Goal: Transaction & Acquisition: Purchase product/service

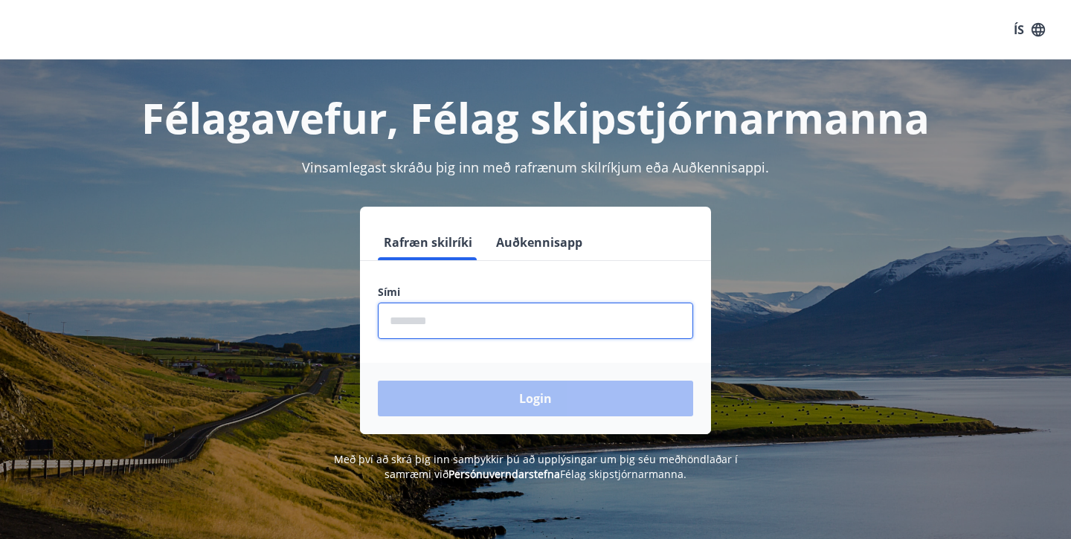
click at [405, 323] on input "phone" at bounding box center [535, 321] width 315 height 36
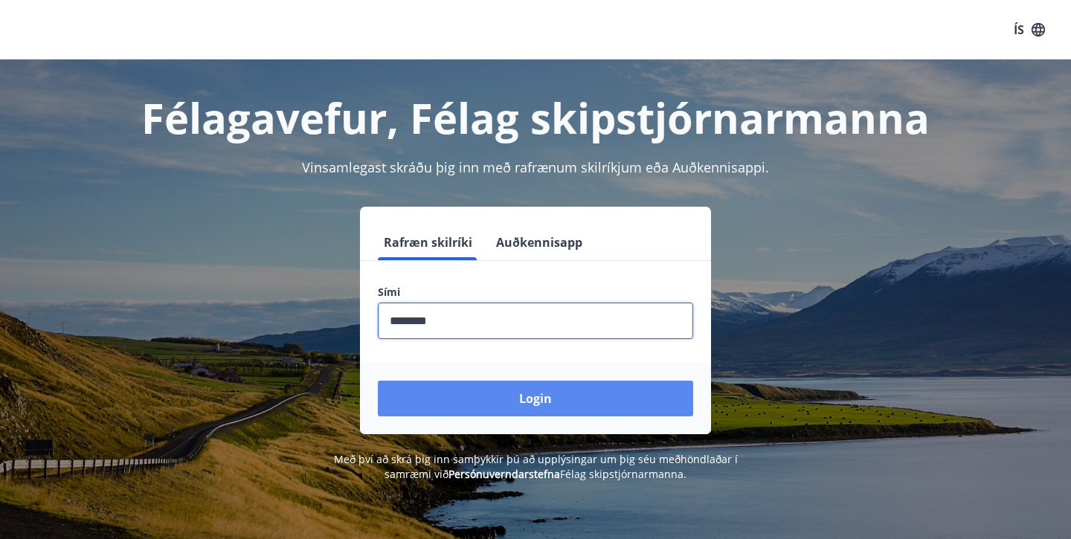
type input "********"
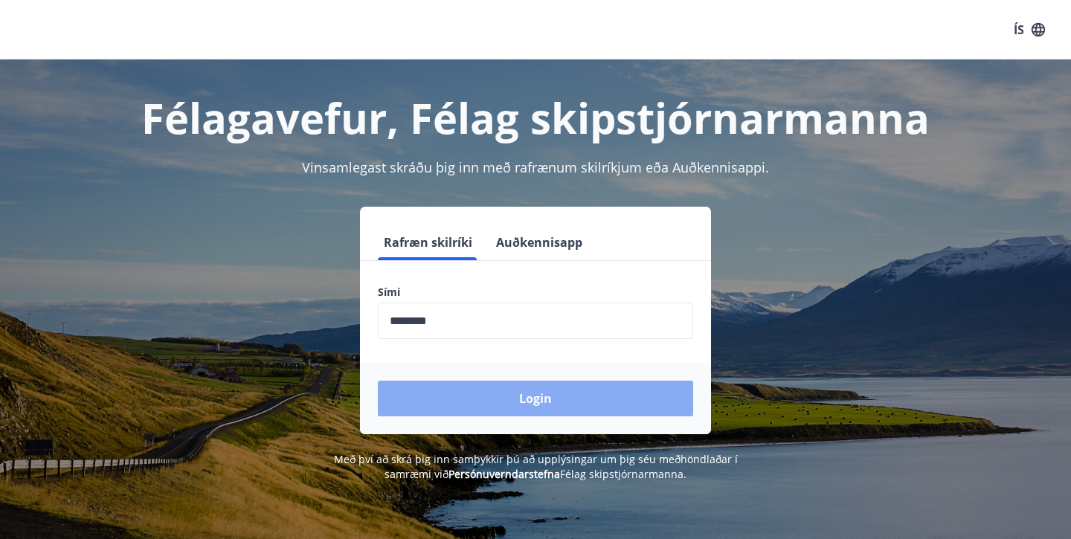
click at [511, 400] on button "Login" at bounding box center [535, 399] width 315 height 36
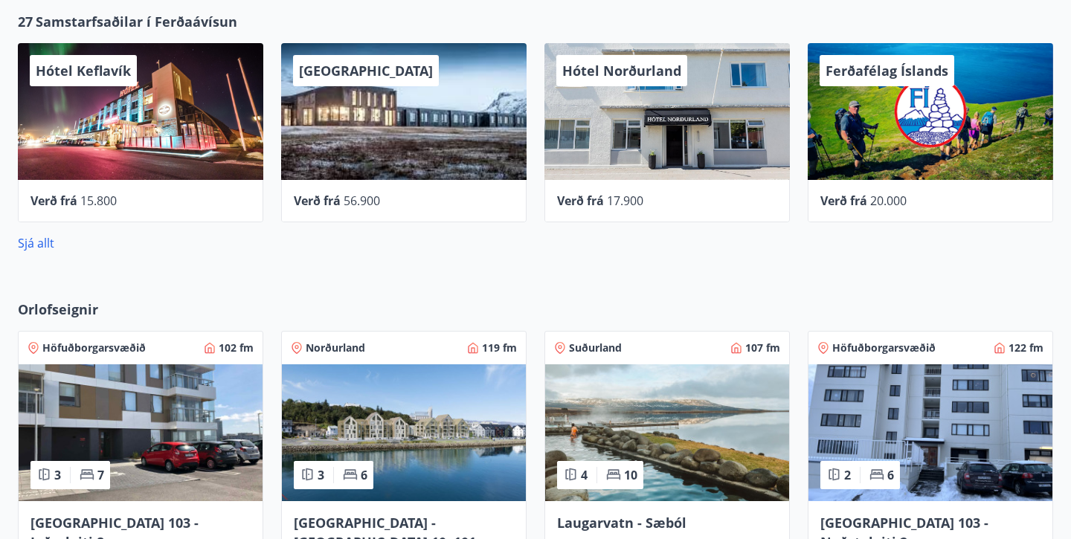
scroll to position [515, 0]
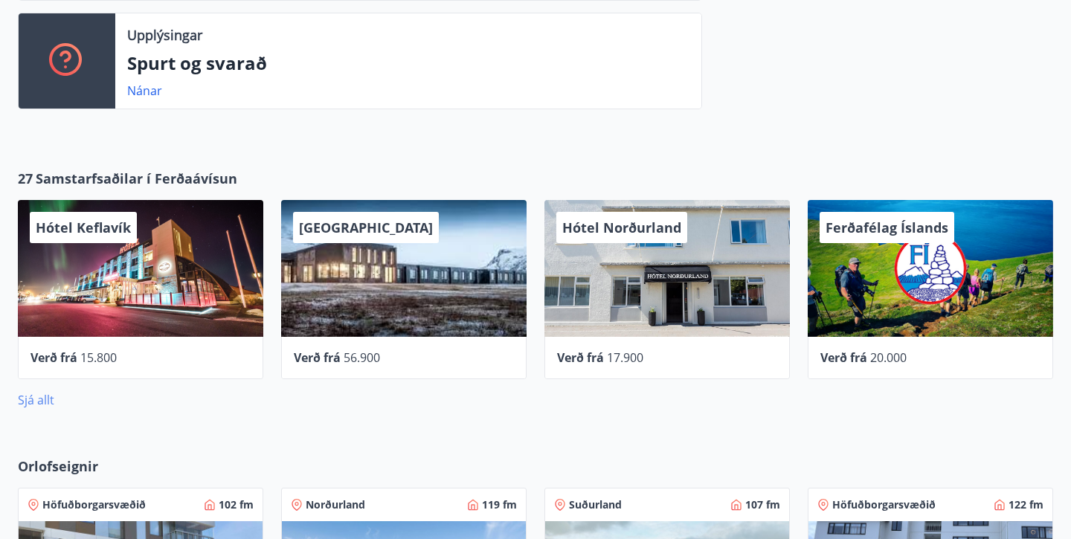
click at [39, 399] on link "Sjá allt" at bounding box center [36, 400] width 36 height 16
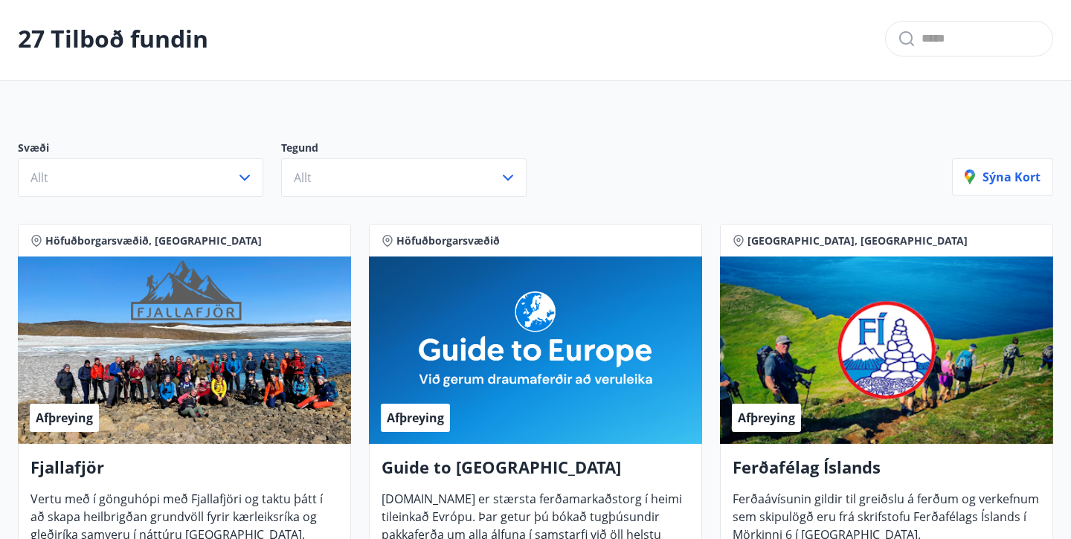
scroll to position [39, 0]
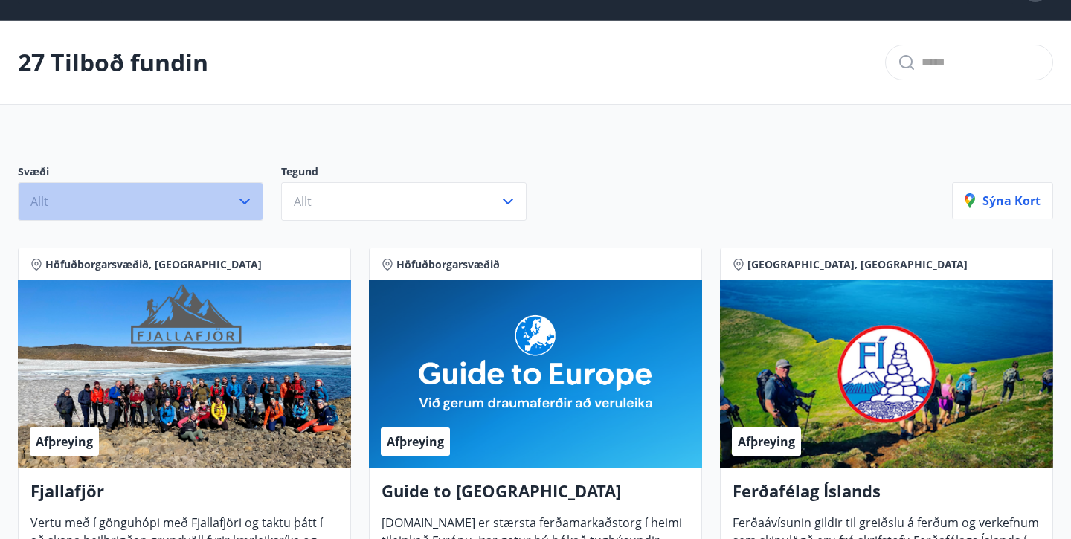
click at [245, 198] on icon "button" at bounding box center [245, 202] width 18 height 18
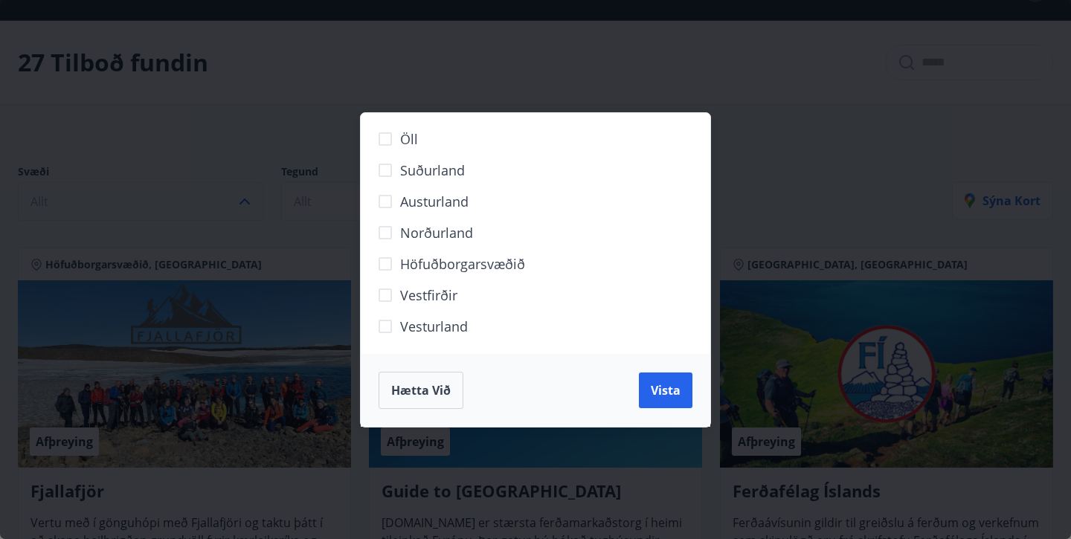
click at [479, 264] on span "Höfuðborgarsvæðið" at bounding box center [462, 263] width 125 height 19
click at [672, 390] on span "Vista" at bounding box center [666, 390] width 30 height 16
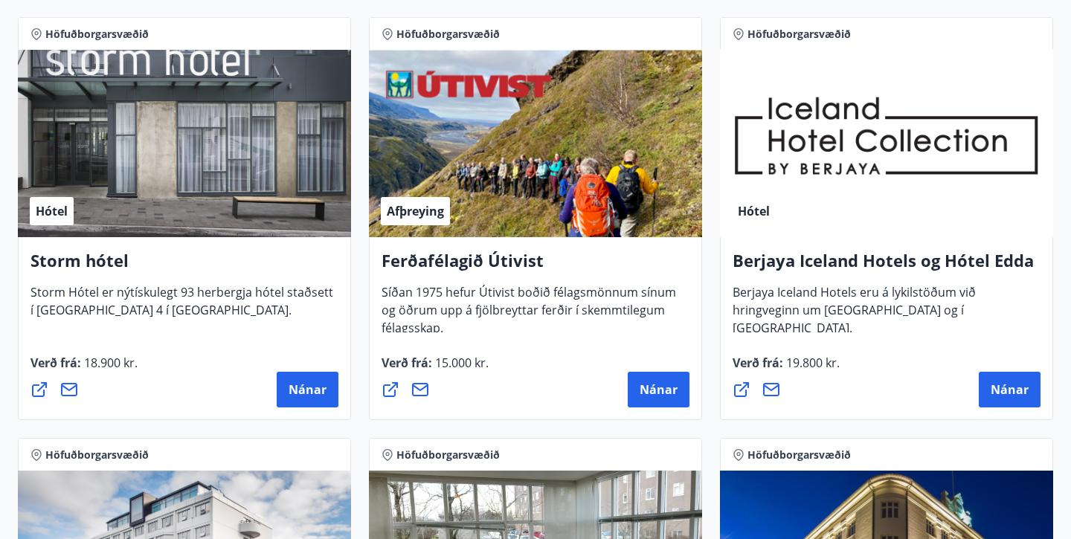
scroll to position [742, 0]
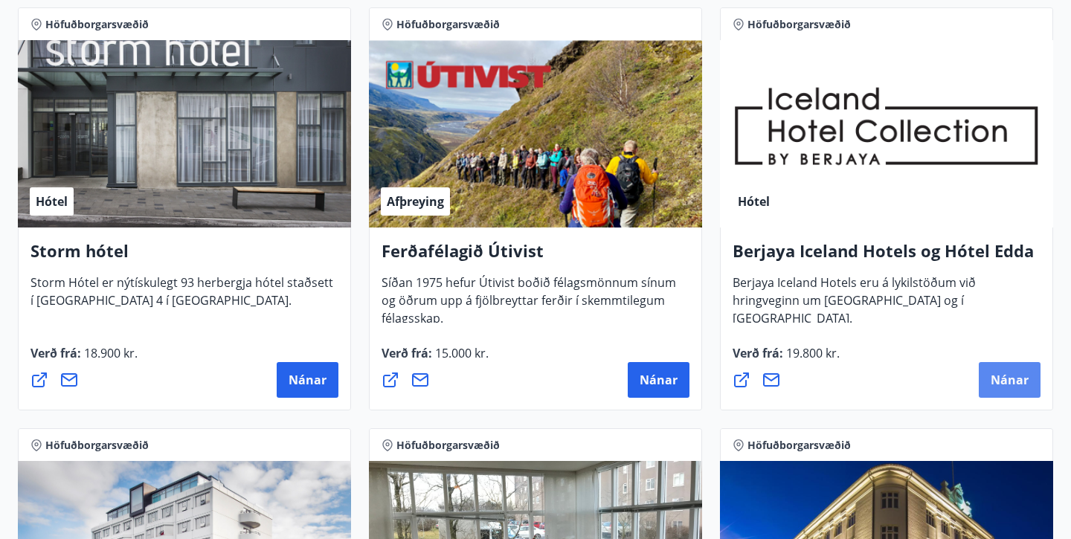
click at [1013, 386] on span "Nánar" at bounding box center [1010, 380] width 38 height 16
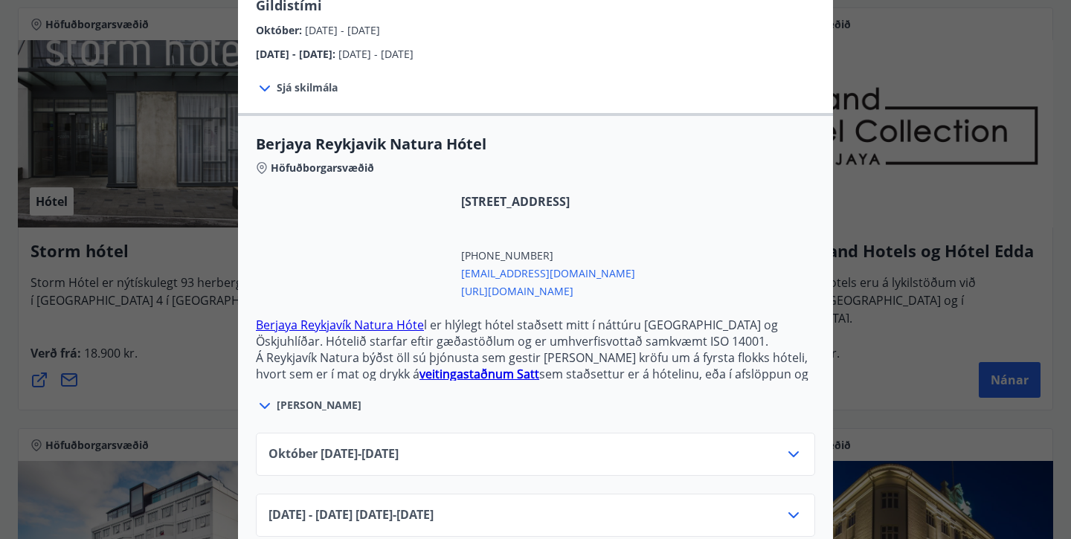
scroll to position [265, 0]
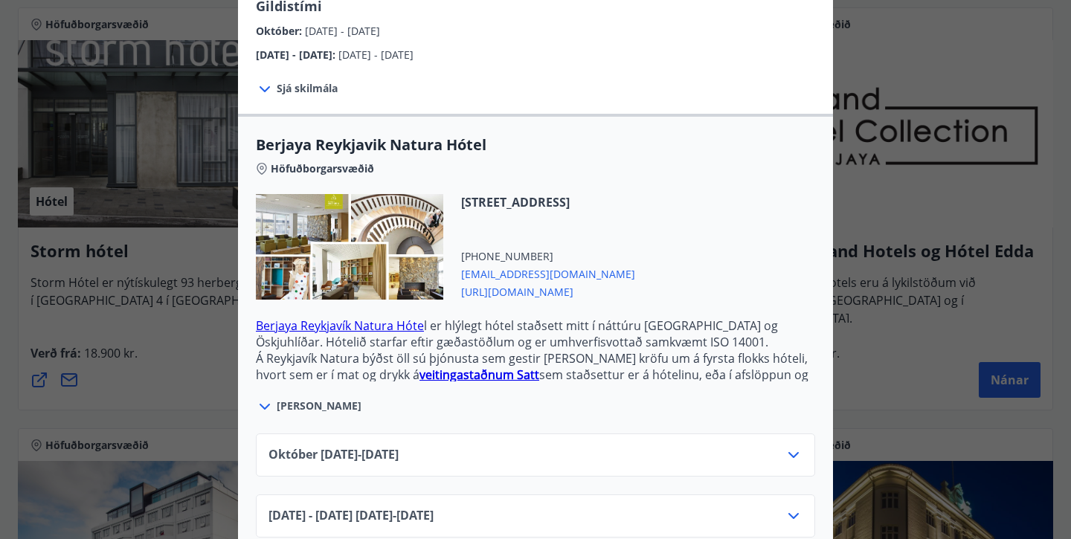
click at [792, 446] on icon at bounding box center [794, 455] width 18 height 18
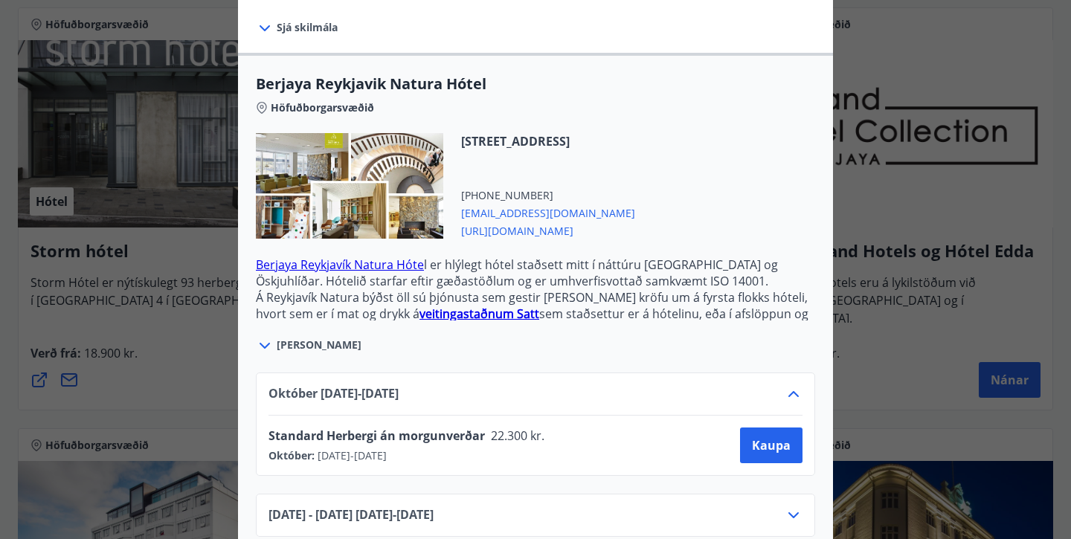
scroll to position [326, 0]
click at [773, 438] on span "Kaupa" at bounding box center [771, 446] width 39 height 16
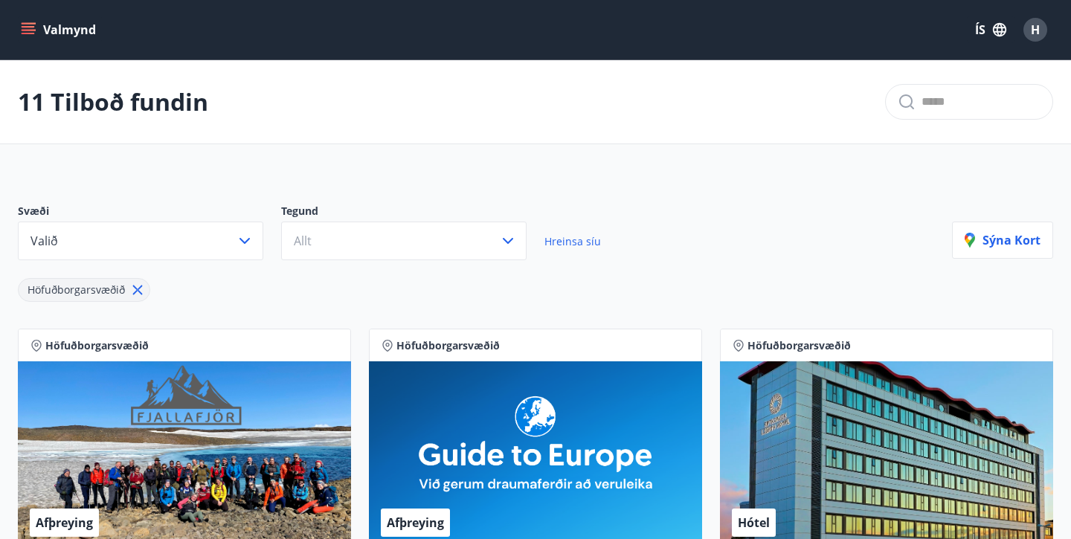
click at [28, 28] on icon "menu" at bounding box center [28, 29] width 15 height 15
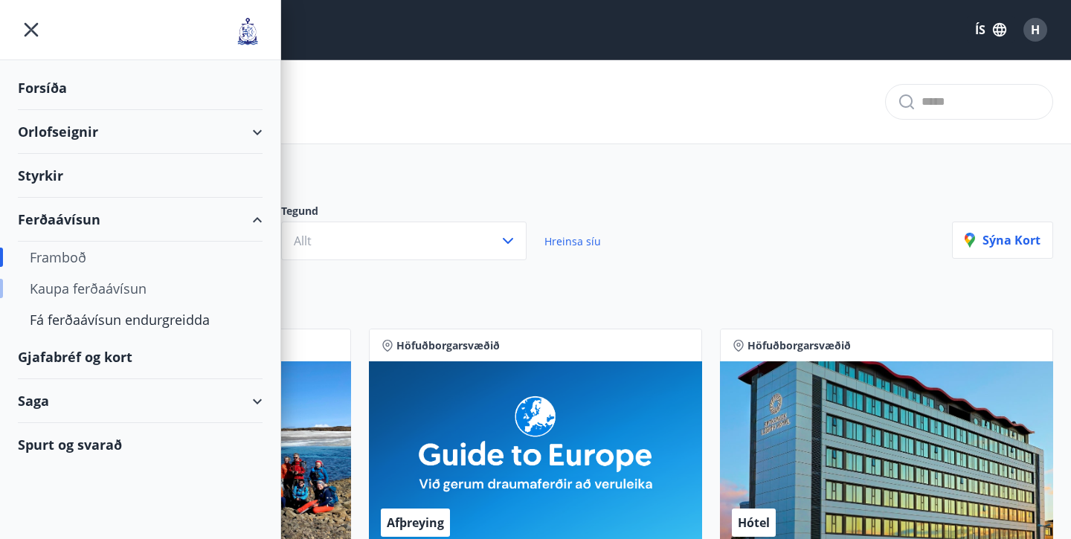
click at [116, 287] on div "Kaupa ferðaávísun" at bounding box center [140, 288] width 221 height 31
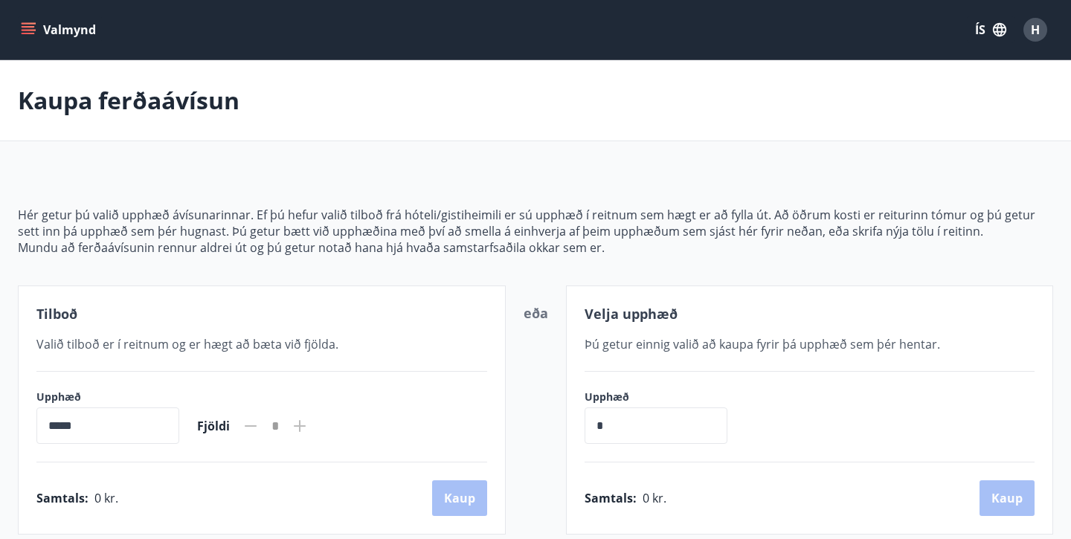
click at [28, 33] on icon "menu" at bounding box center [28, 33] width 13 height 1
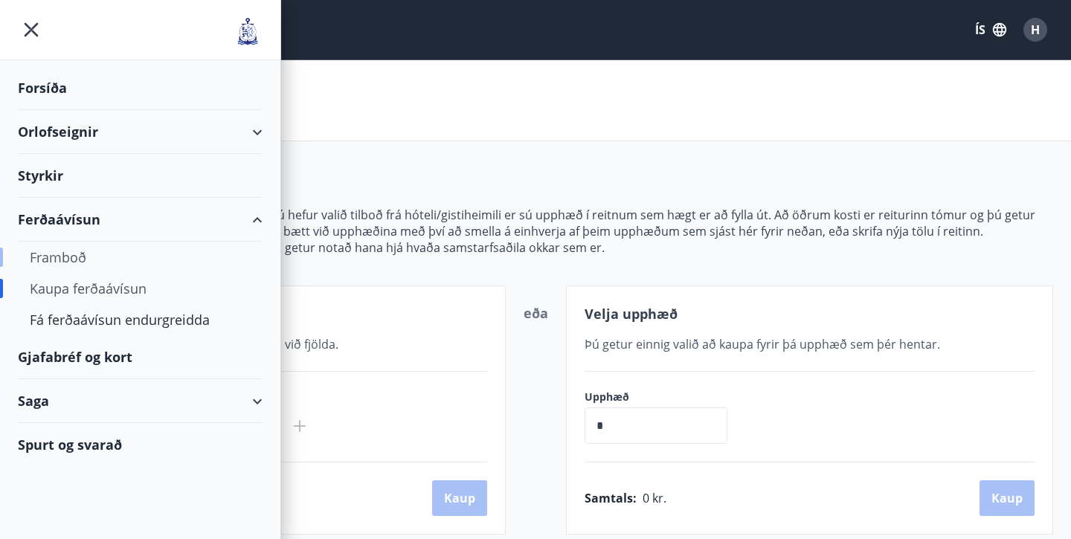
click at [59, 255] on div "Framboð" at bounding box center [140, 257] width 221 height 31
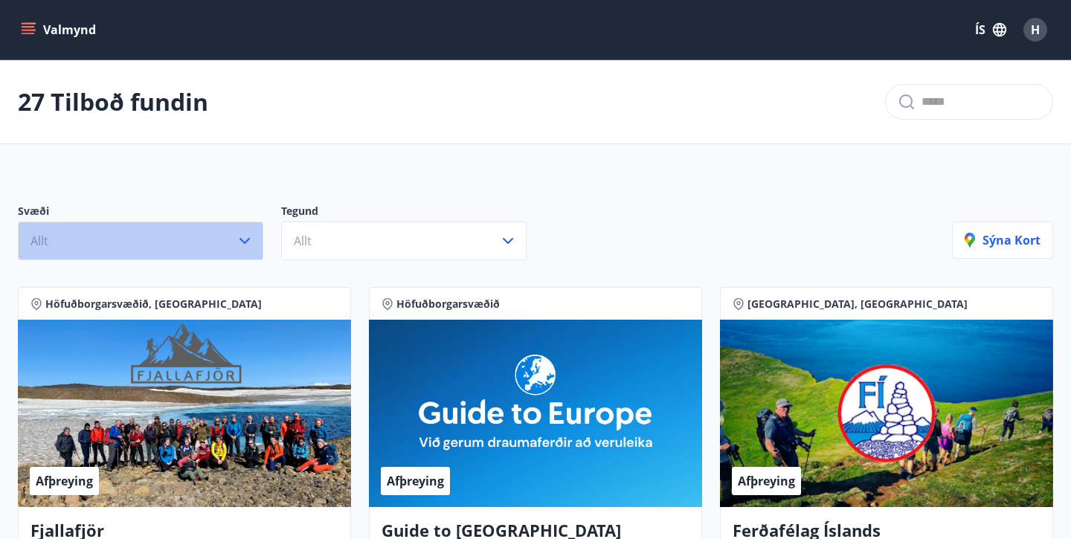
click at [242, 240] on icon "button" at bounding box center [244, 241] width 10 height 6
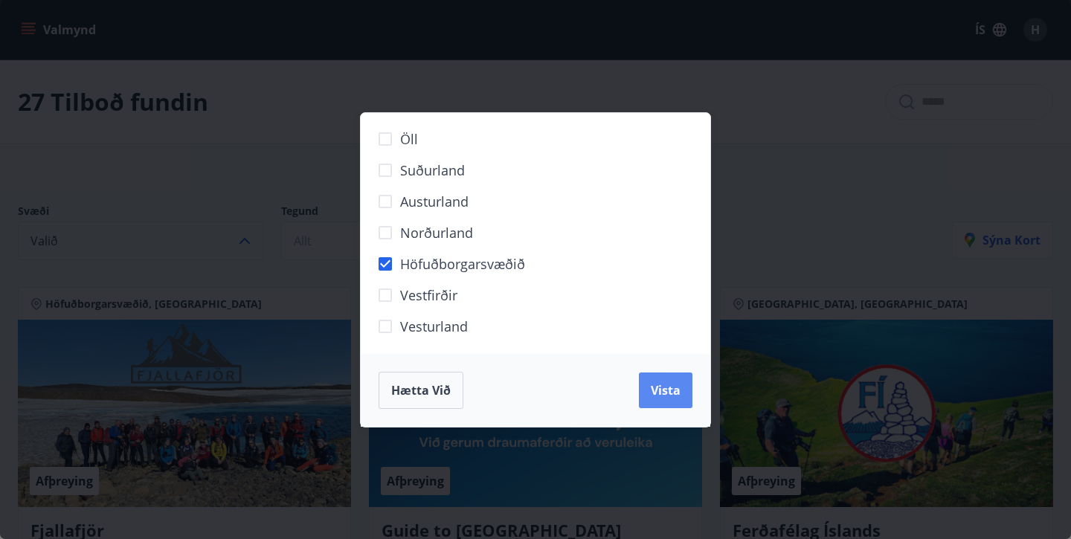
click at [656, 386] on span "Vista" at bounding box center [666, 390] width 30 height 16
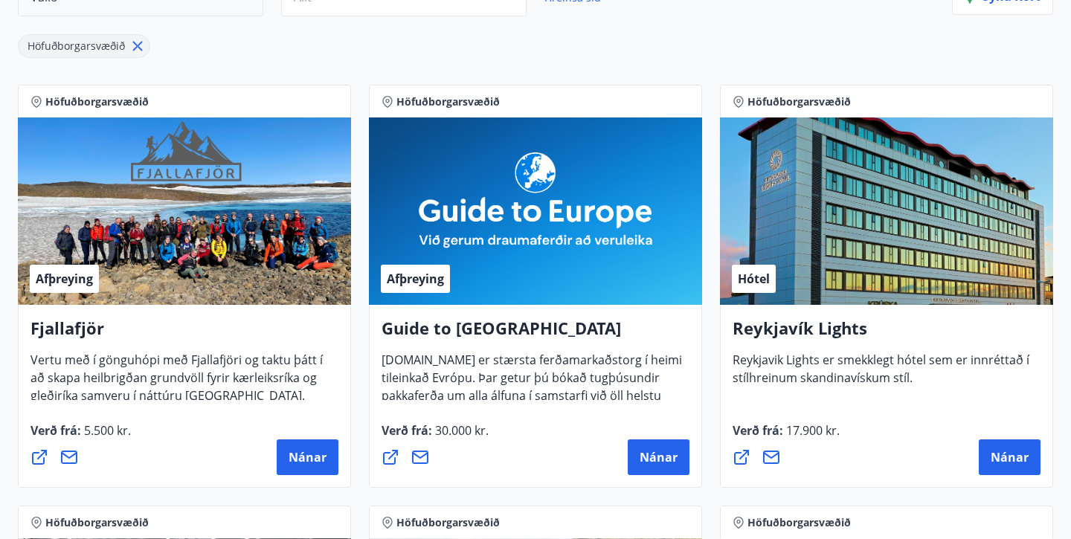
scroll to position [231, 0]
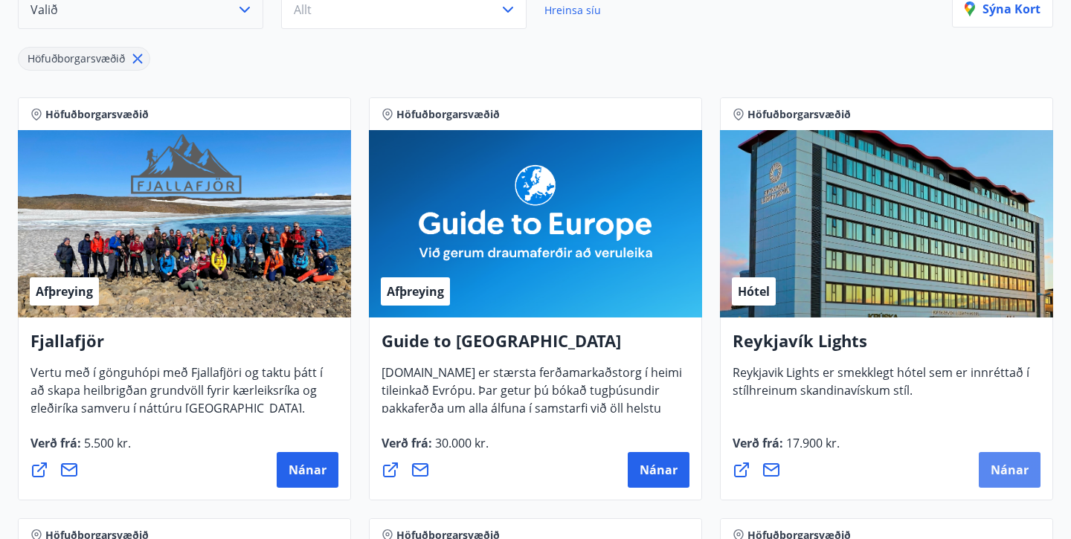
click at [1012, 465] on span "Nánar" at bounding box center [1010, 470] width 38 height 16
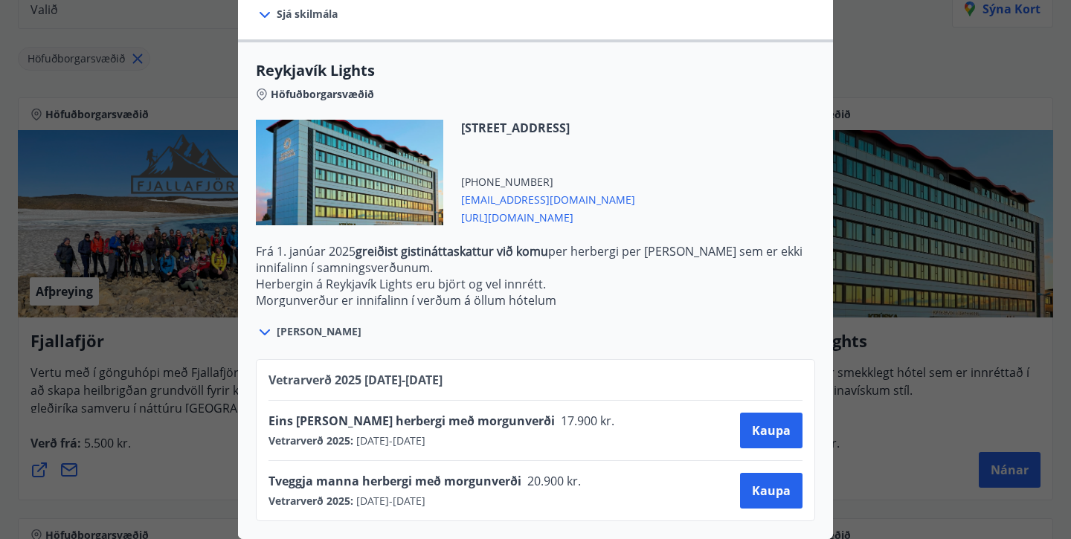
scroll to position [422, 0]
click at [873, 464] on div "Reykjavík Lights Fyrir bókarnir og frekari upplýsingar vinsamlega senduð póst á…" at bounding box center [535, 269] width 1071 height 539
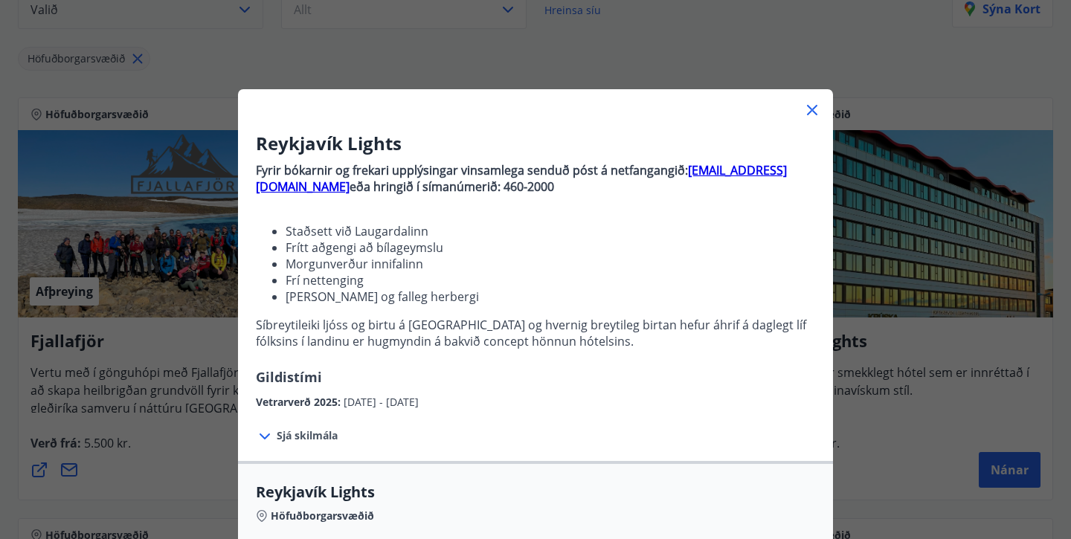
click at [812, 106] on icon at bounding box center [812, 110] width 18 height 18
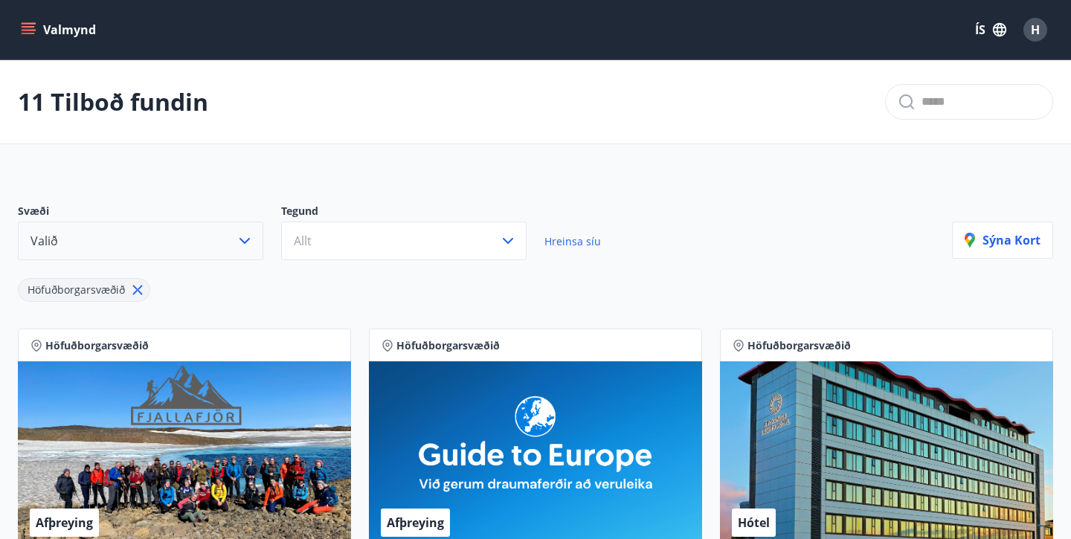
click at [65, 29] on button "Valmynd" at bounding box center [60, 29] width 84 height 27
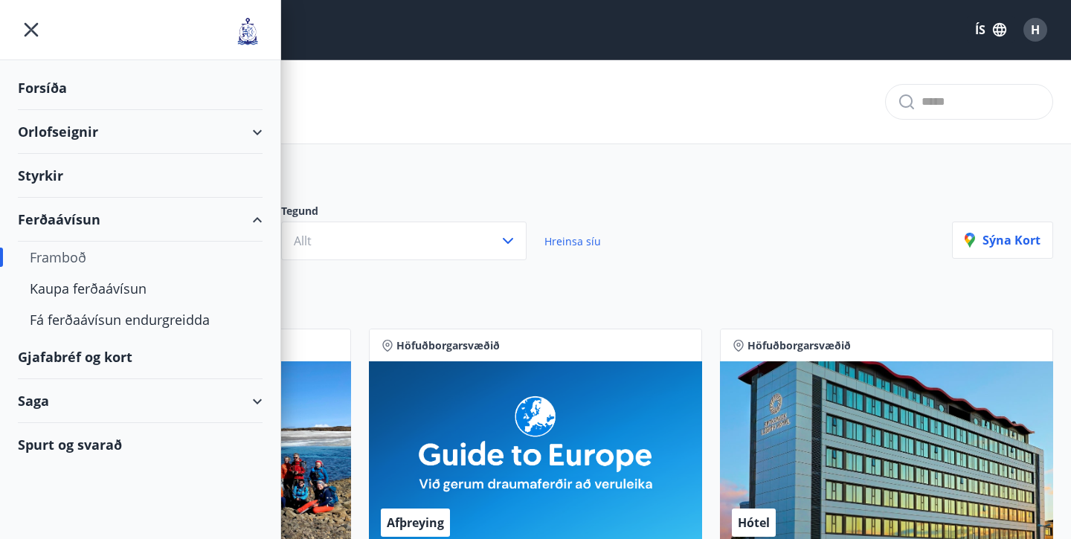
click at [93, 447] on div "Spurt og svarað" at bounding box center [140, 444] width 245 height 43
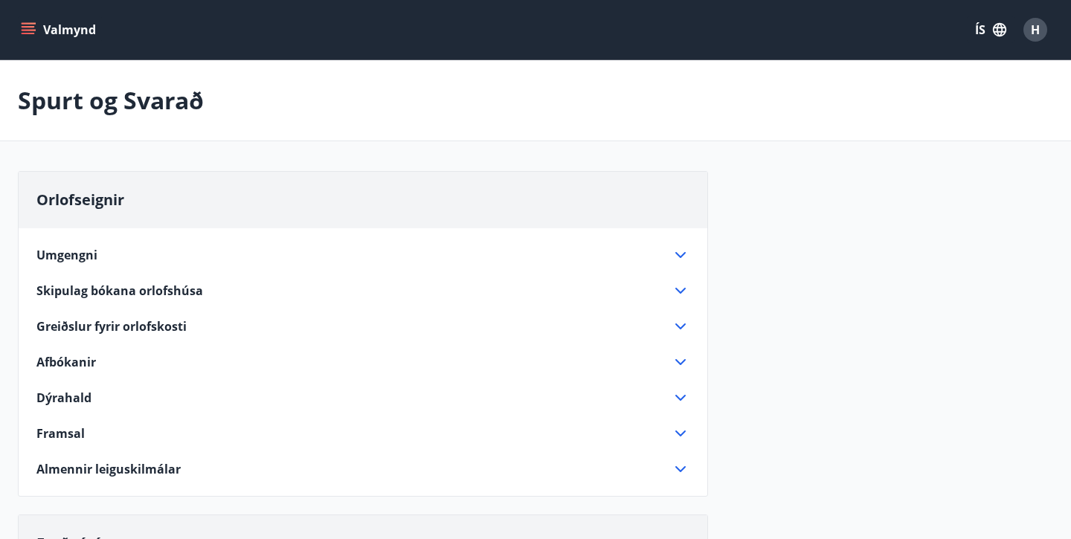
click at [166, 329] on span "Greiðslur fyrir orlofskosti" at bounding box center [111, 326] width 150 height 16
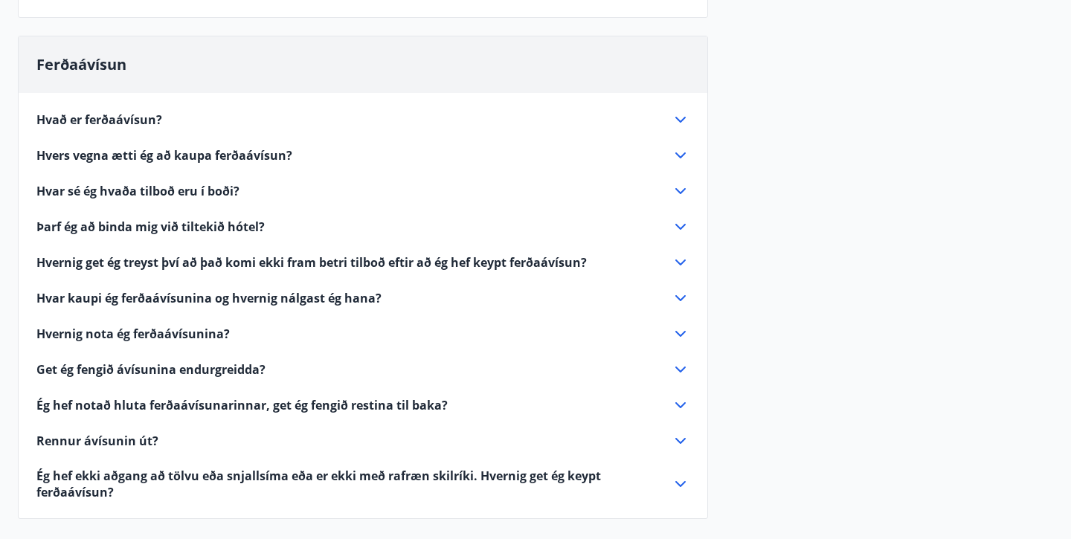
scroll to position [525, 0]
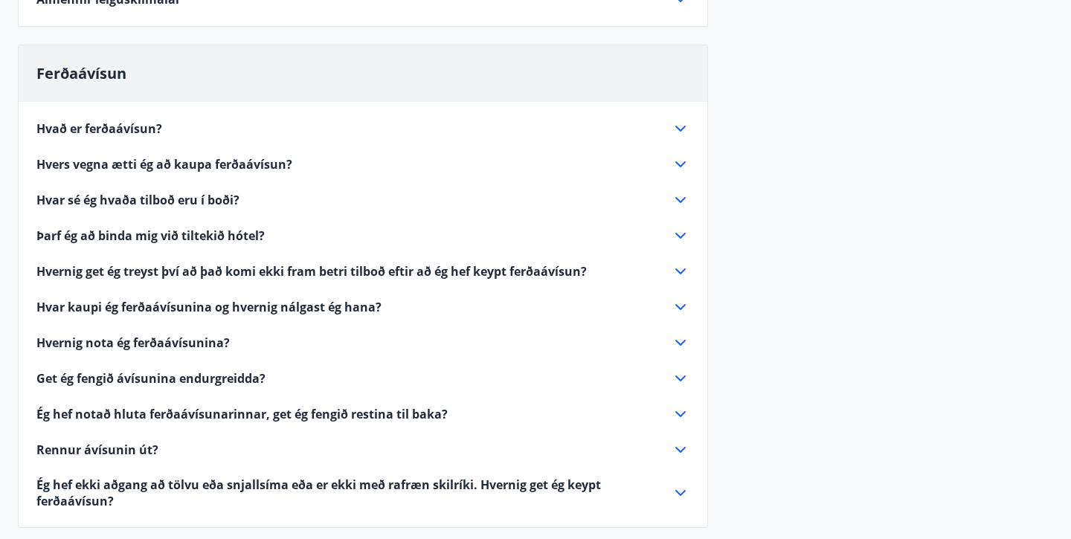
click at [104, 128] on span "Hvað er ferðaávísun?" at bounding box center [99, 128] width 126 height 16
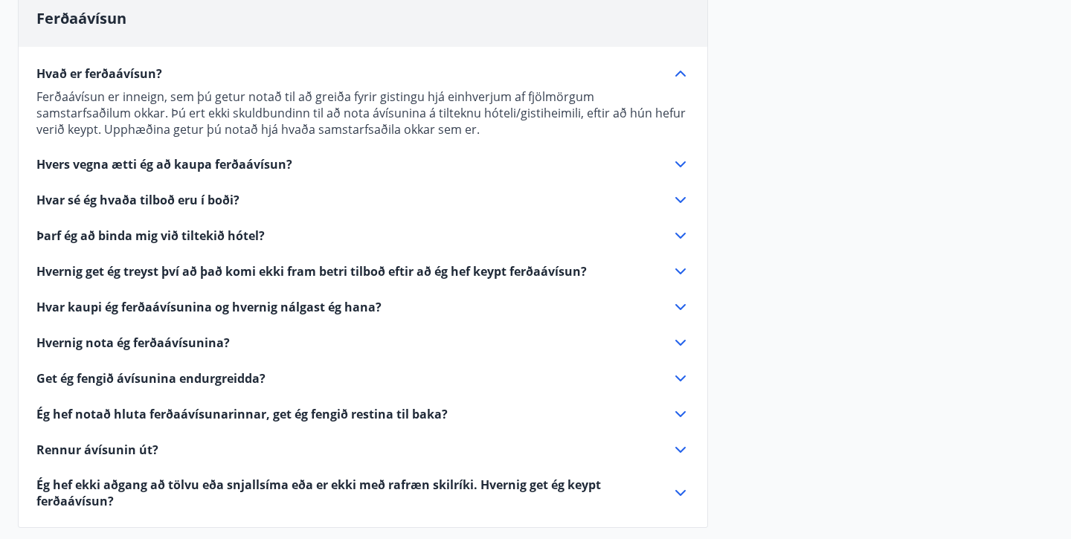
click at [267, 164] on span "Hvers vegna ætti ég að kaupa ferðaávísun?" at bounding box center [164, 164] width 256 height 16
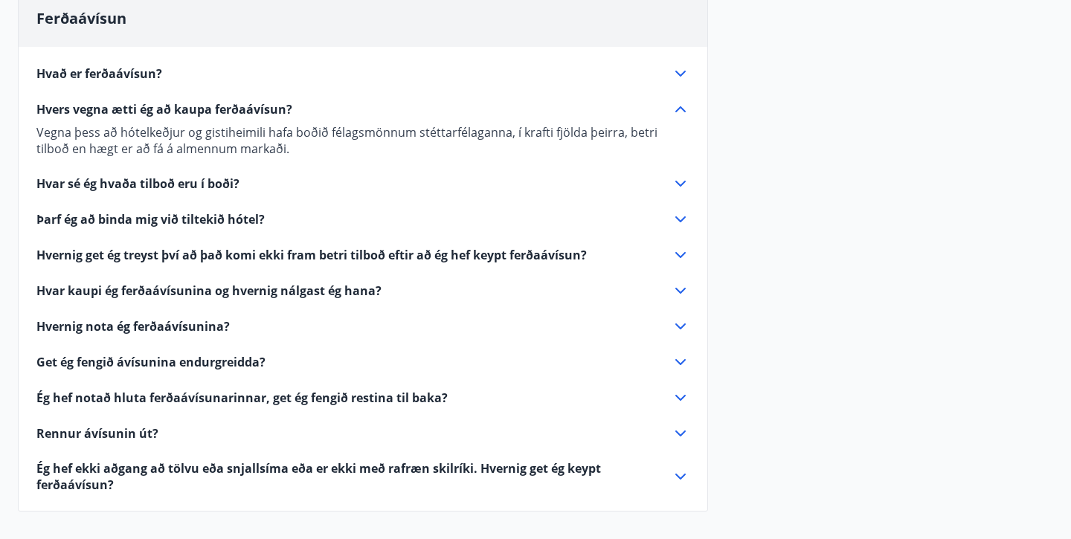
click at [221, 181] on span "Hvar sé ég hvaða tilboð eru í boði?" at bounding box center [137, 184] width 203 height 16
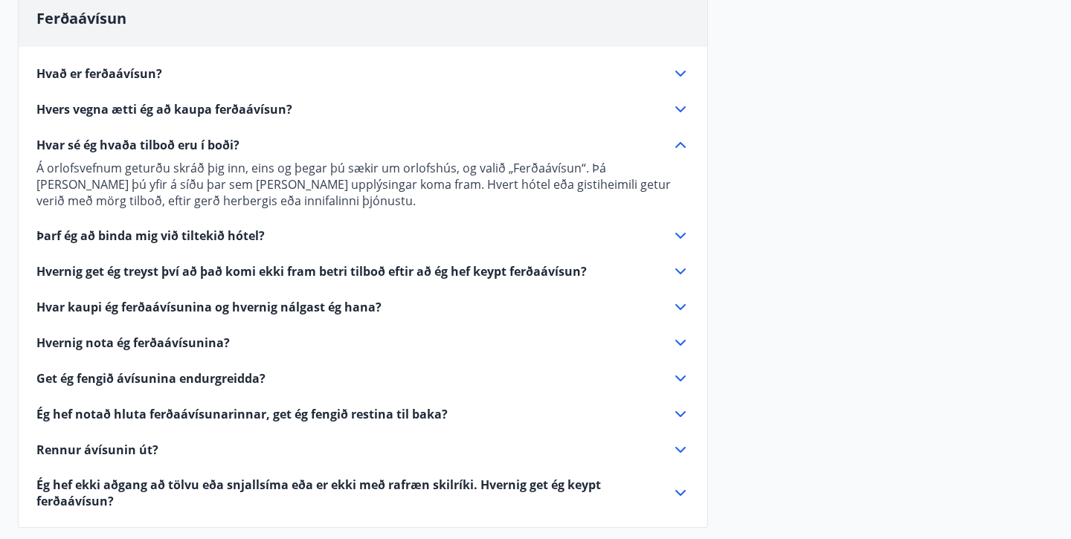
click at [353, 304] on span "Hvar kaupi ég ferðaávísunina og hvernig nálgast ég hana?" at bounding box center [208, 307] width 345 height 16
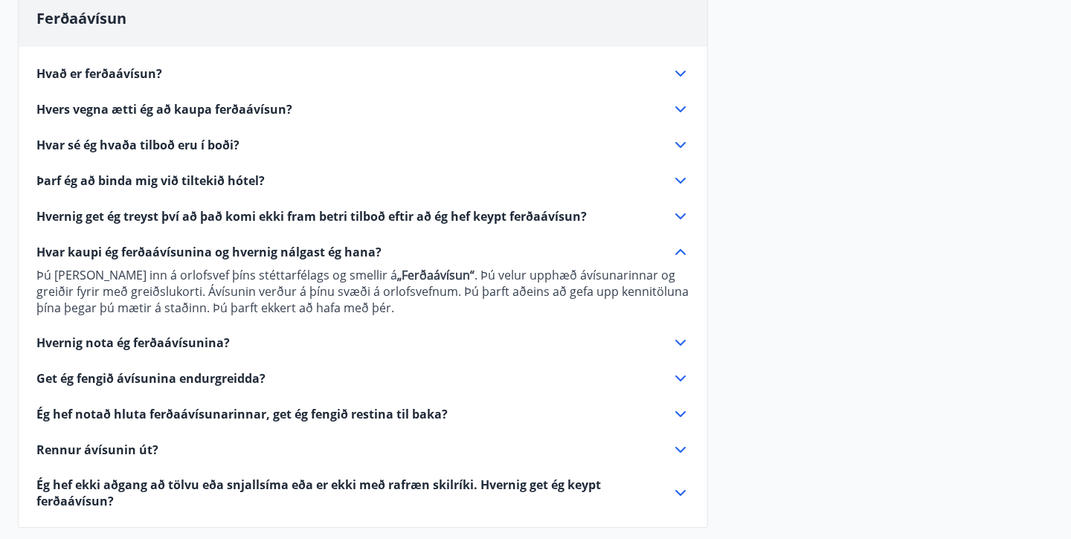
click at [205, 342] on span "Hvernig nota ég ferðaávísunina?" at bounding box center [132, 343] width 193 height 16
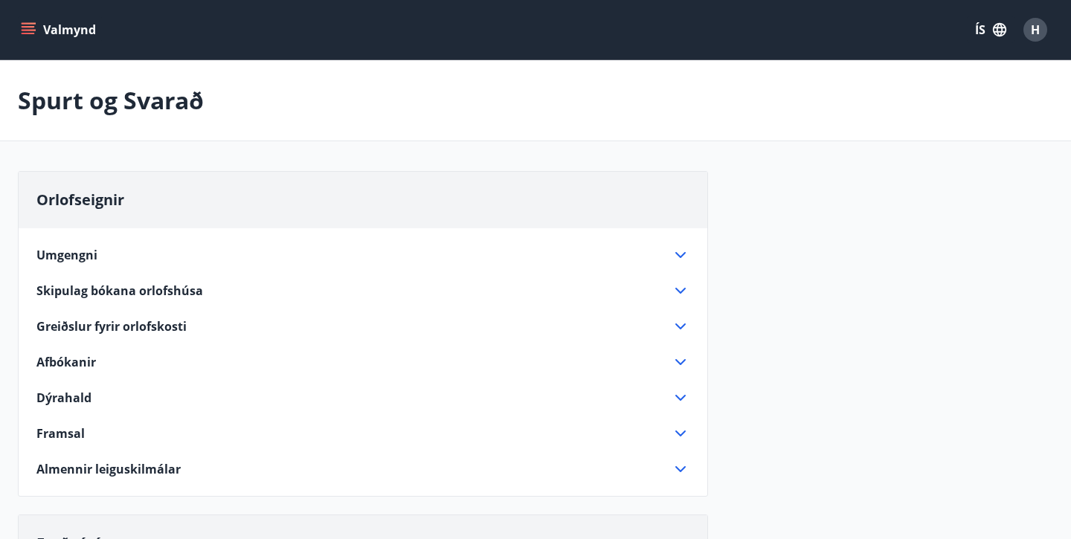
scroll to position [0, 0]
click at [31, 27] on icon "menu" at bounding box center [28, 26] width 13 height 1
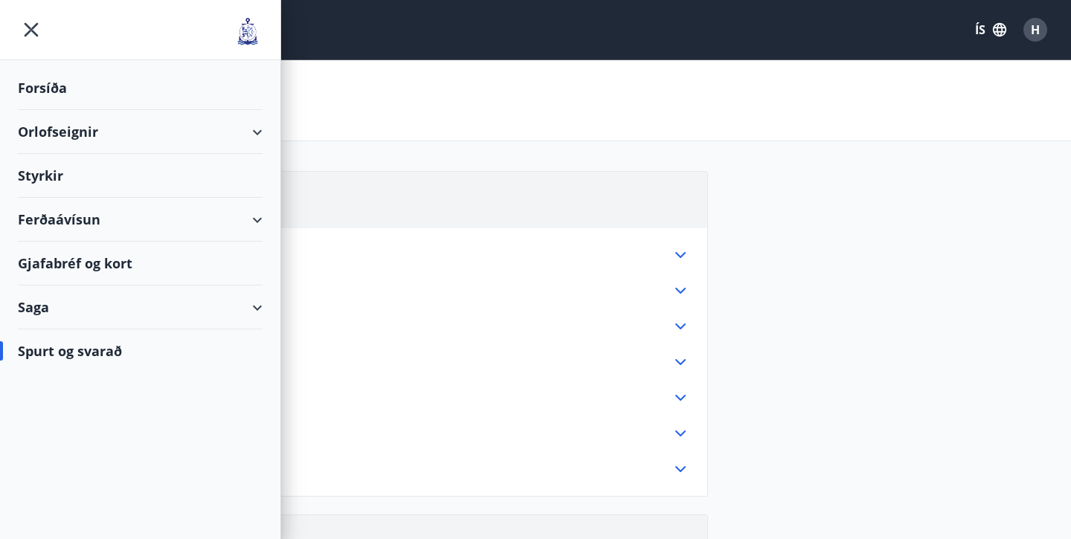
click at [255, 224] on div "Ferðaávísun" at bounding box center [140, 220] width 245 height 44
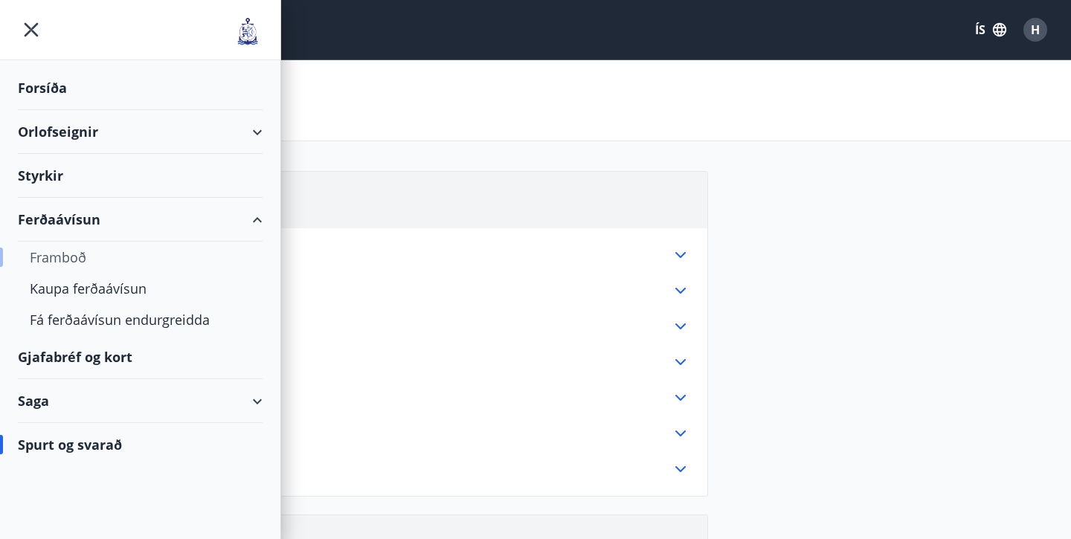
click at [65, 257] on div "Framboð" at bounding box center [140, 257] width 221 height 31
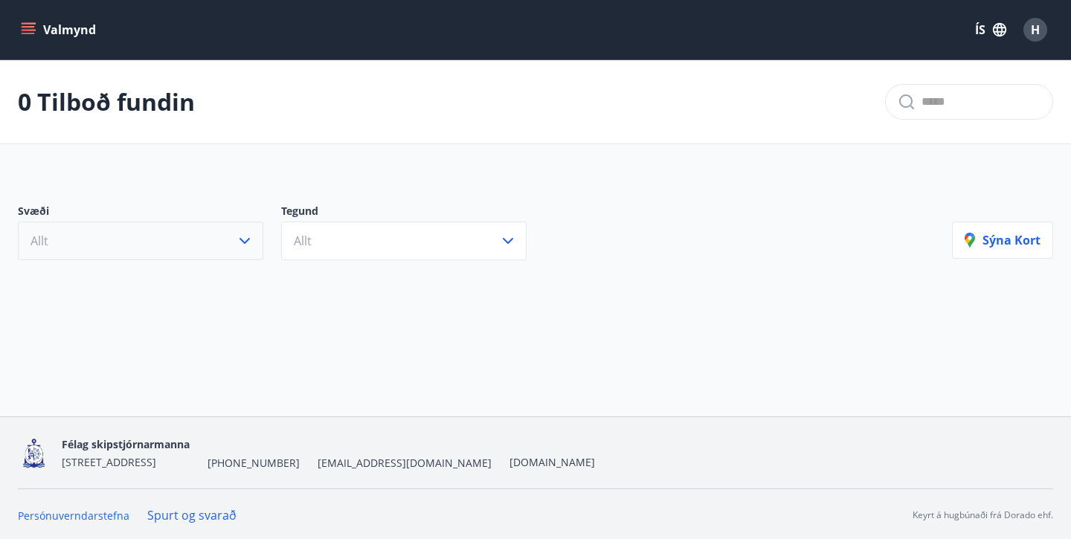
click at [243, 242] on icon "button" at bounding box center [244, 241] width 10 height 6
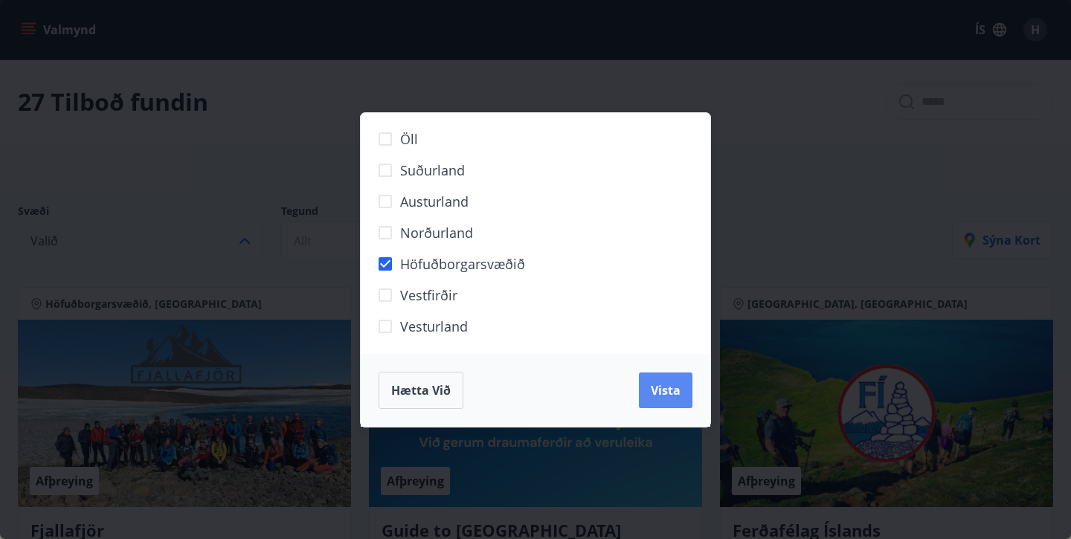
click at [664, 396] on span "Vista" at bounding box center [666, 390] width 30 height 16
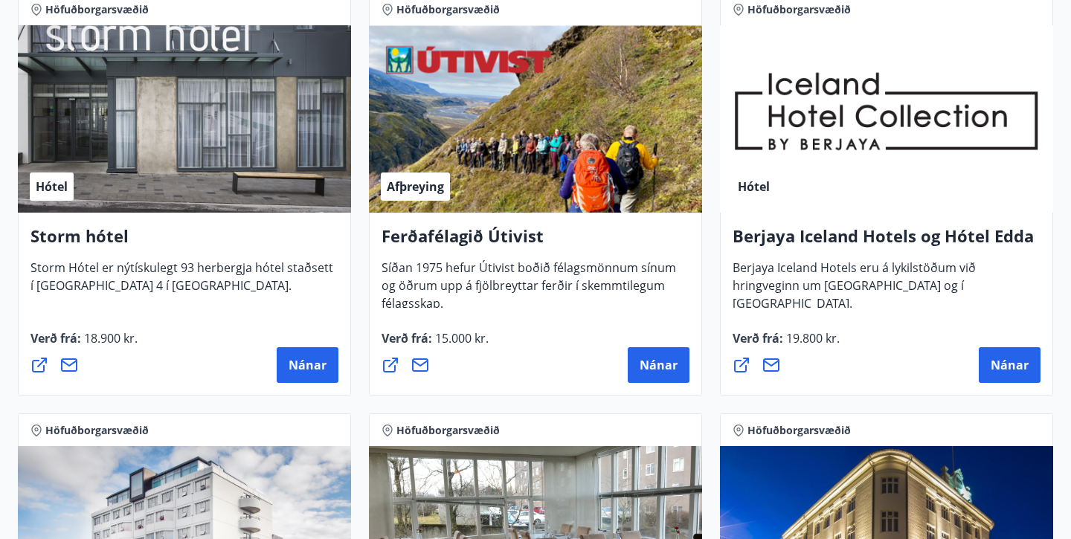
scroll to position [764, 0]
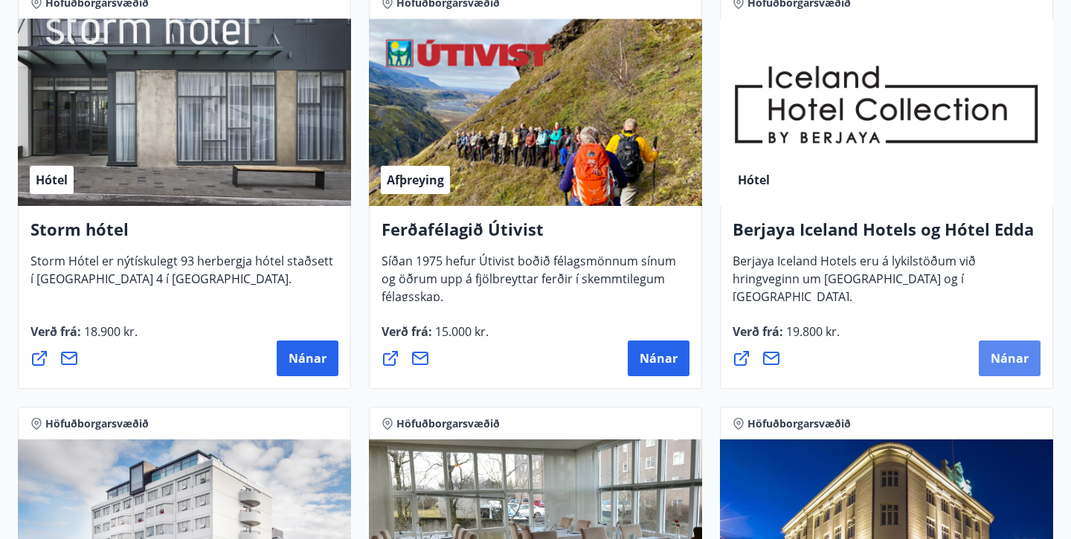
click at [1012, 358] on span "Nánar" at bounding box center [1010, 358] width 38 height 16
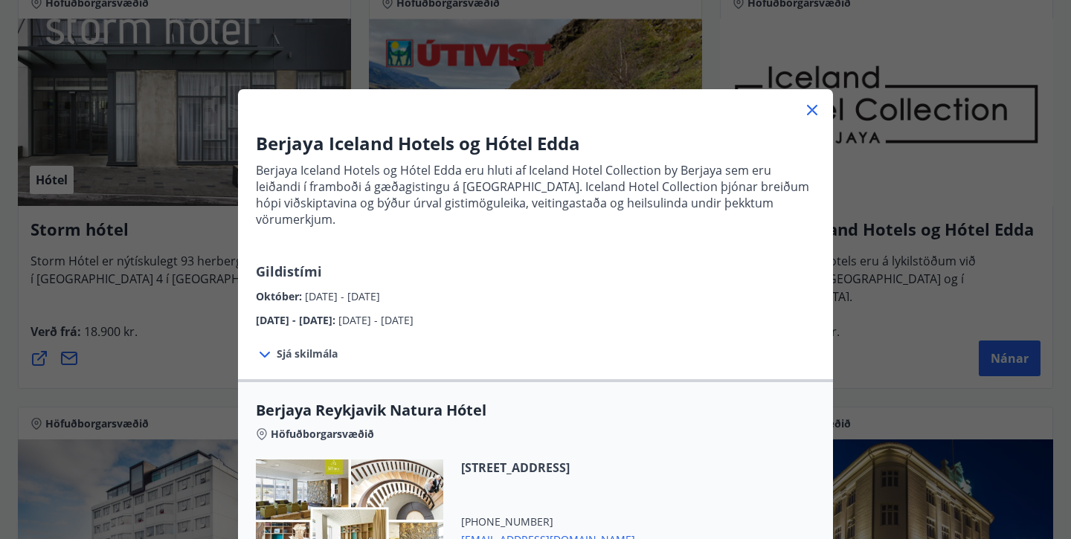
scroll to position [0, 0]
click at [814, 105] on icon at bounding box center [812, 110] width 18 height 18
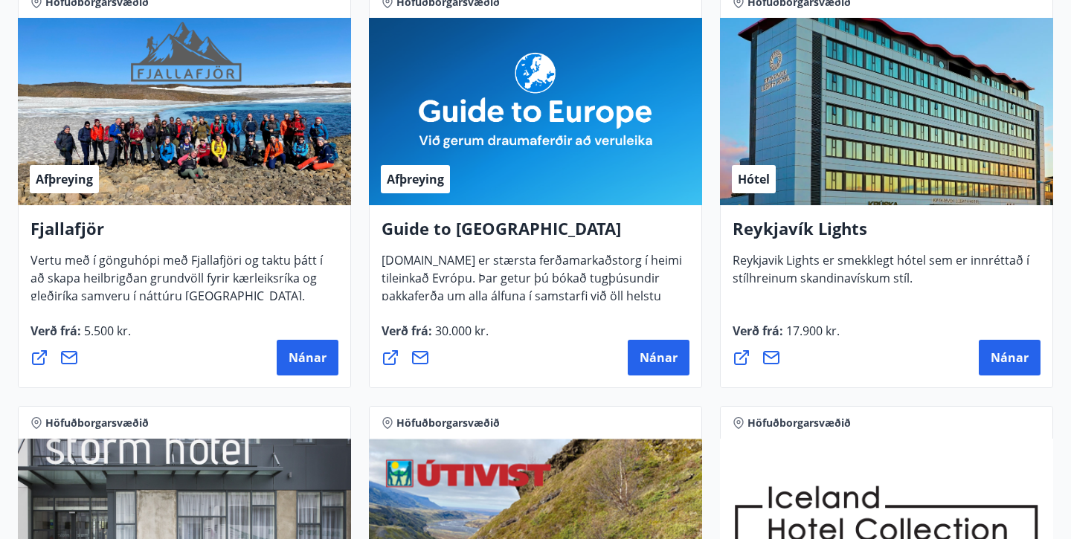
scroll to position [341, 0]
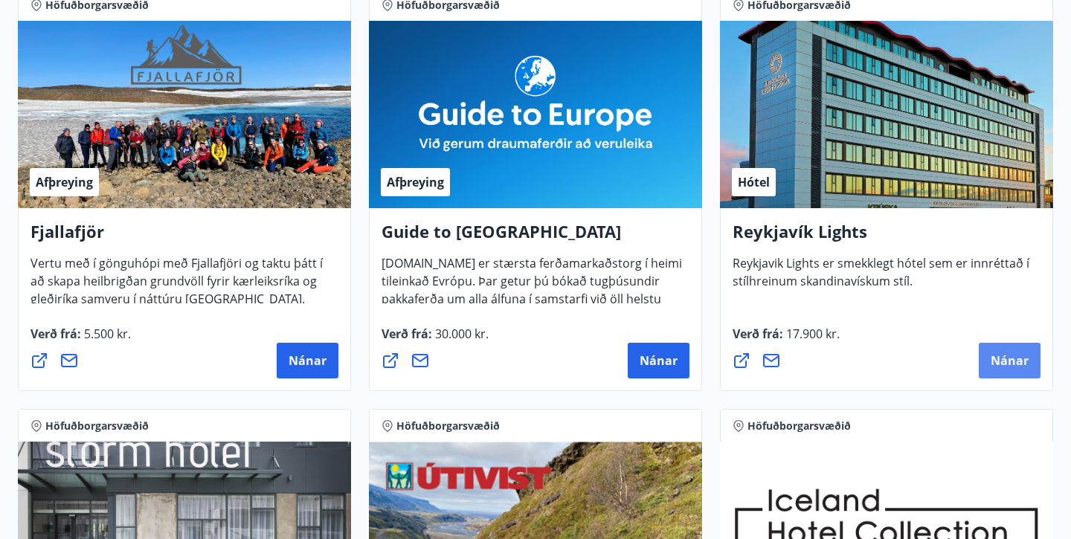
click at [1008, 364] on span "Nánar" at bounding box center [1010, 360] width 38 height 16
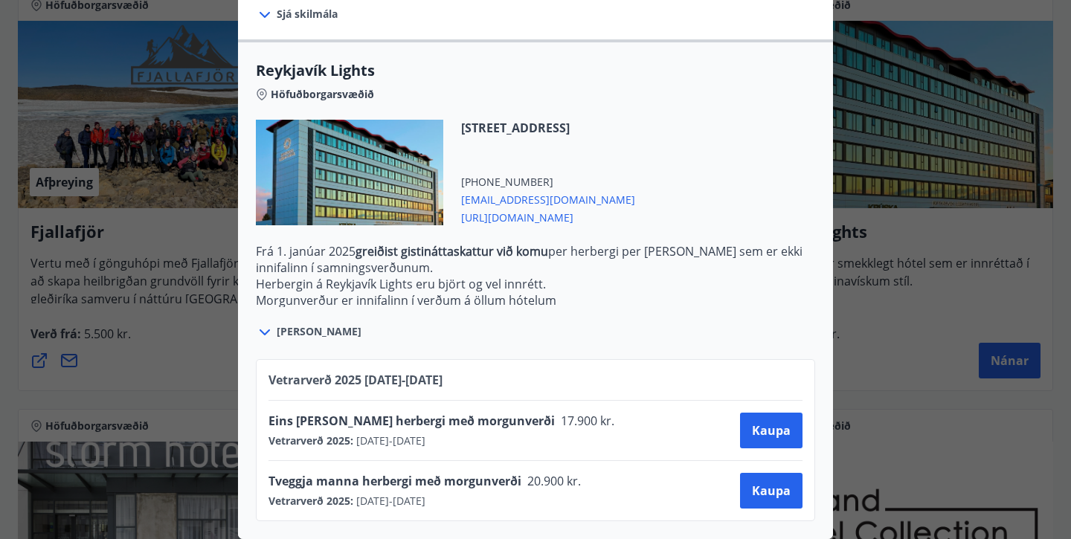
scroll to position [422, 0]
click at [774, 493] on span "Kaupa" at bounding box center [771, 491] width 39 height 16
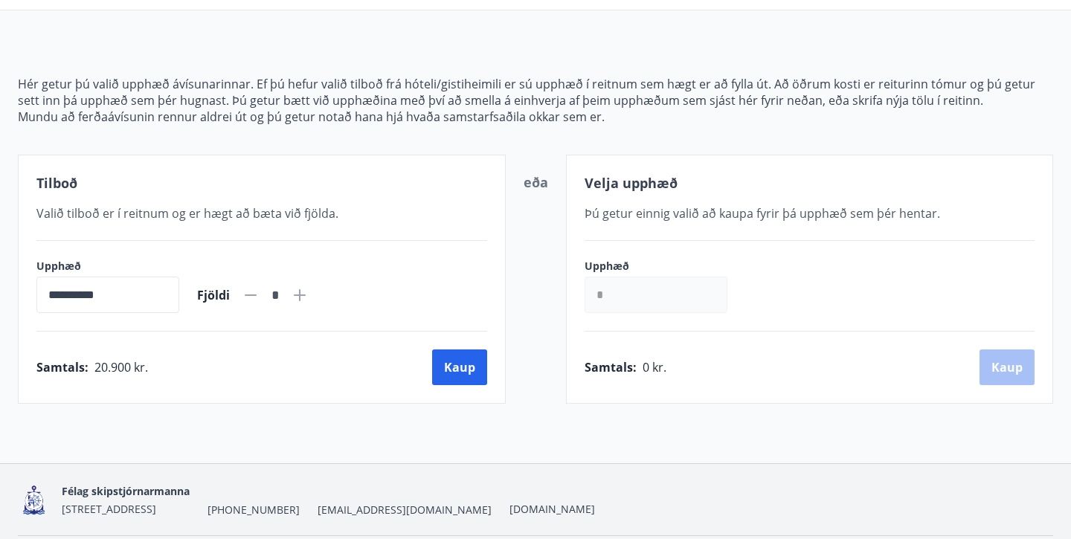
click at [300, 295] on icon at bounding box center [299, 294] width 1 height 1
click at [309, 292] on icon at bounding box center [300, 295] width 18 height 18
click at [260, 297] on icon at bounding box center [251, 295] width 18 height 18
click at [257, 295] on icon at bounding box center [251, 294] width 12 height 1
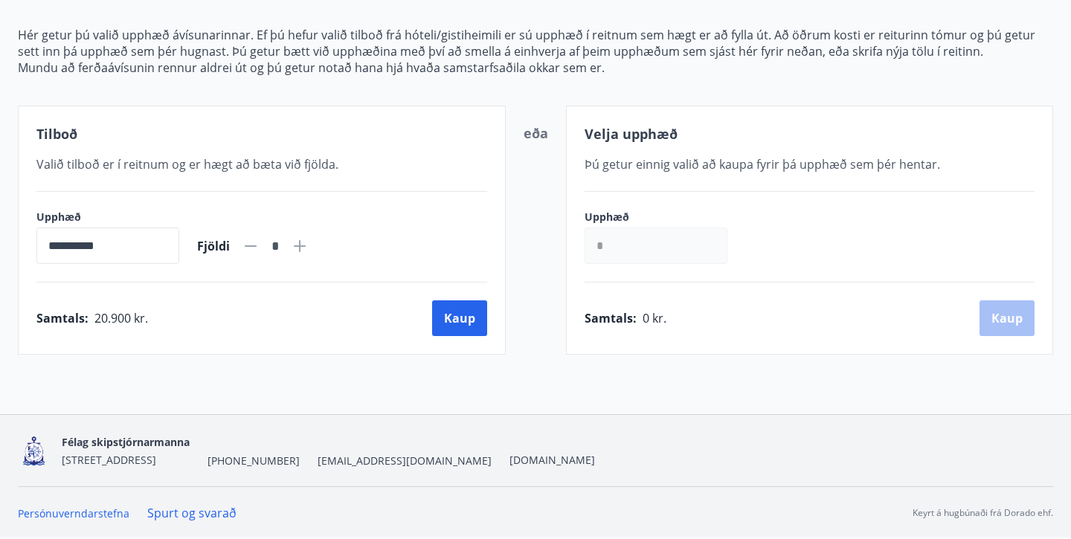
scroll to position [180, 0]
click at [306, 246] on icon at bounding box center [300, 246] width 12 height 12
type input "*"
click at [458, 321] on button "Kaup" at bounding box center [459, 318] width 55 height 36
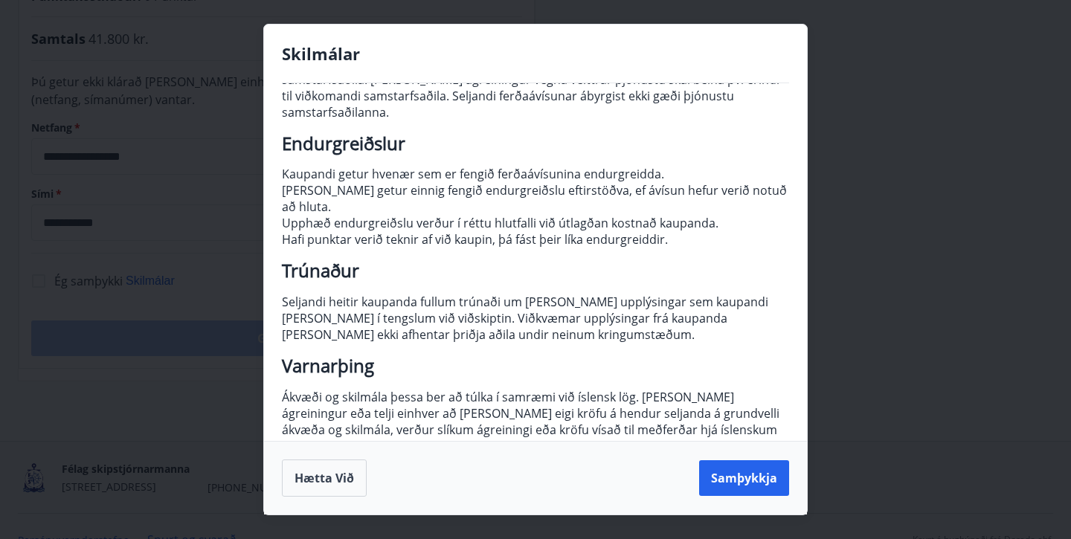
scroll to position [186, 0]
click at [747, 480] on button "Samþykkja" at bounding box center [744, 478] width 90 height 36
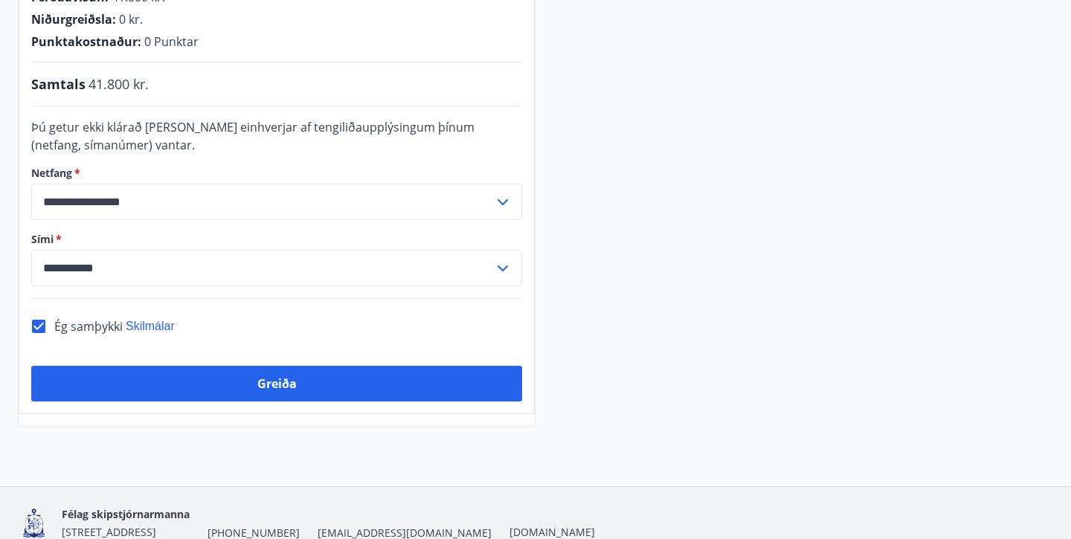
scroll to position [379, 0]
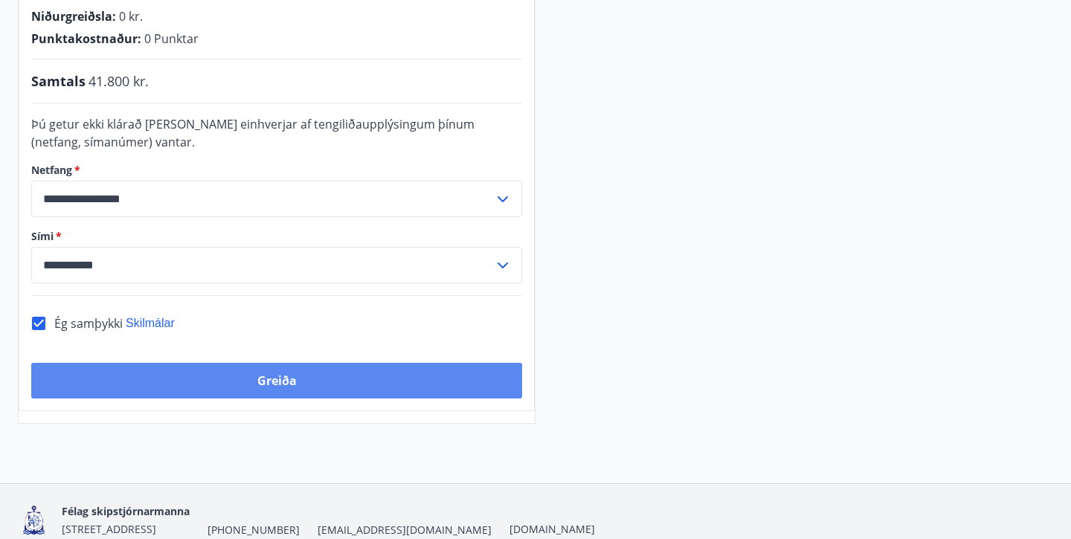
click at [278, 382] on button "Greiða" at bounding box center [276, 381] width 491 height 36
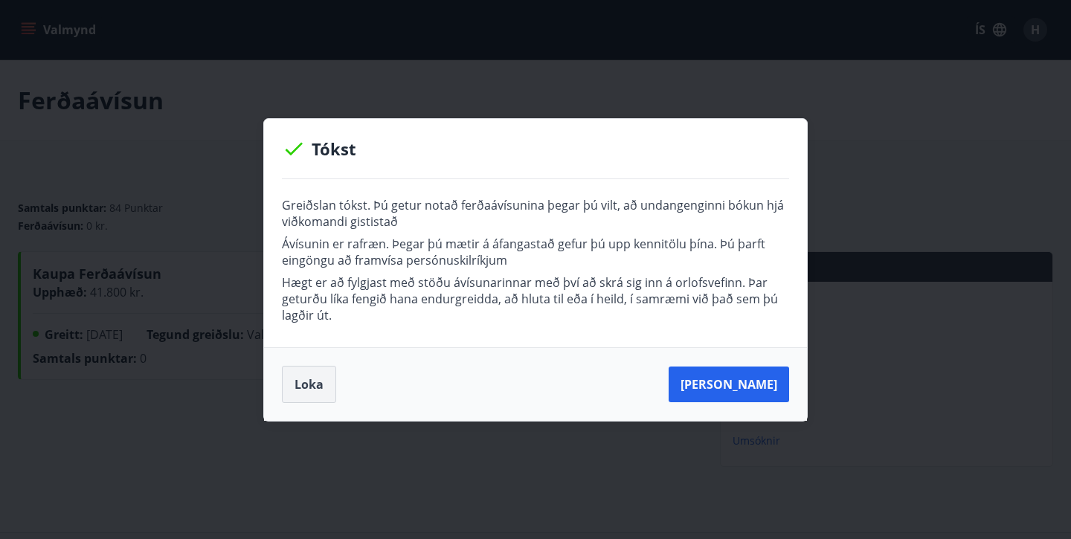
click at [309, 381] on button "Loka" at bounding box center [309, 384] width 54 height 37
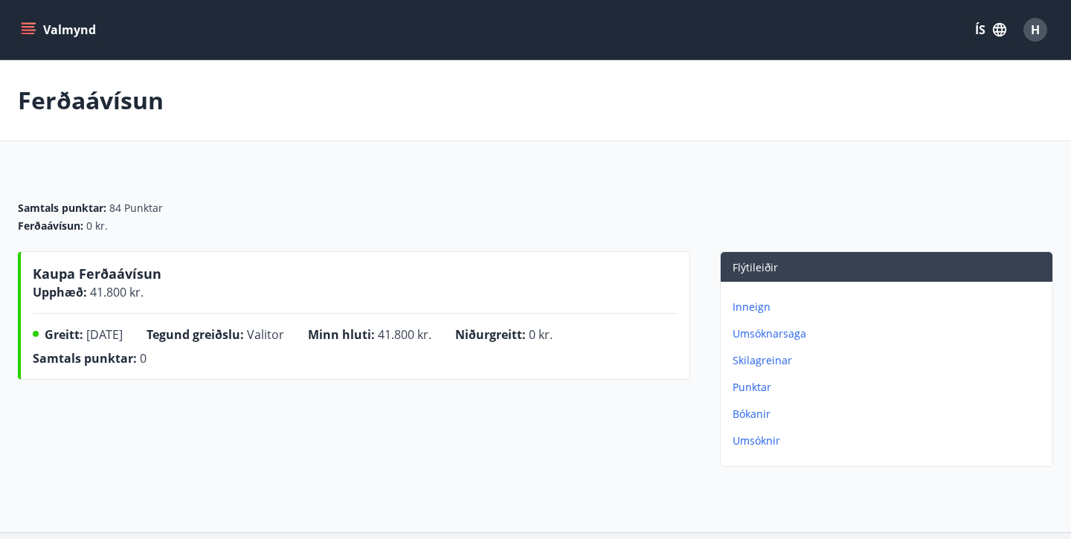
click at [750, 413] on p "Bókanir" at bounding box center [890, 414] width 314 height 15
